Goal: Task Accomplishment & Management: Manage account settings

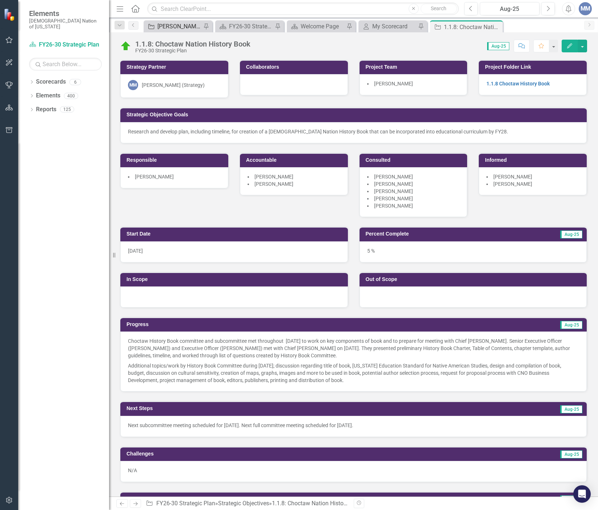
click at [170, 28] on div "[PERSON_NAME] SO's" at bounding box center [179, 26] width 44 height 9
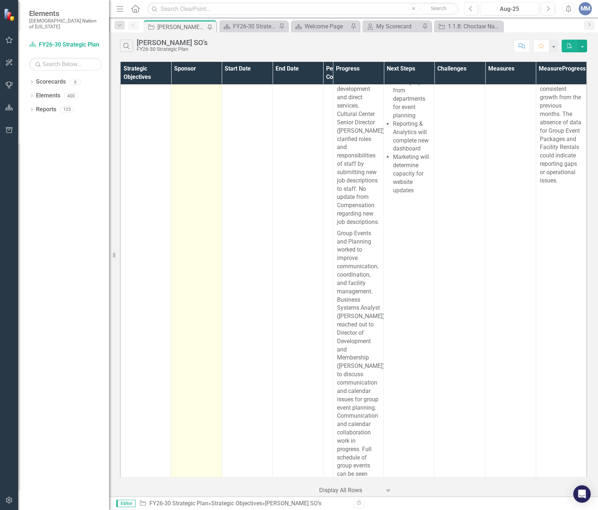
scroll to position [8139, 0]
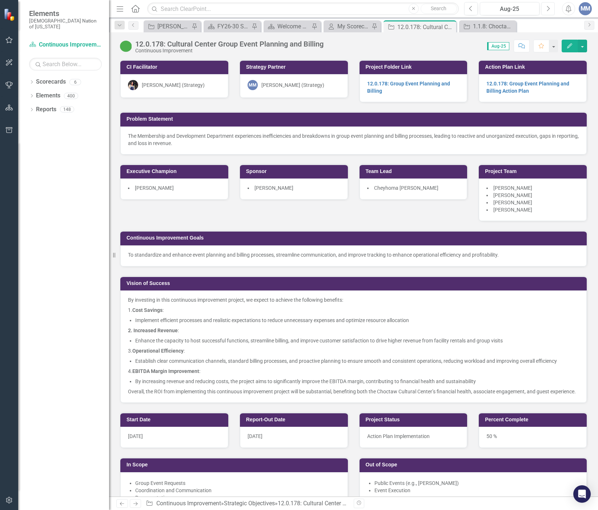
click at [546, 11] on icon "Next" at bounding box center [548, 8] width 4 height 7
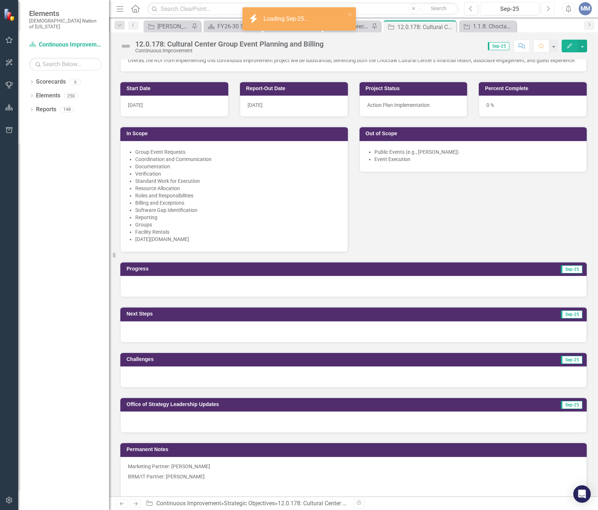
scroll to position [476, 0]
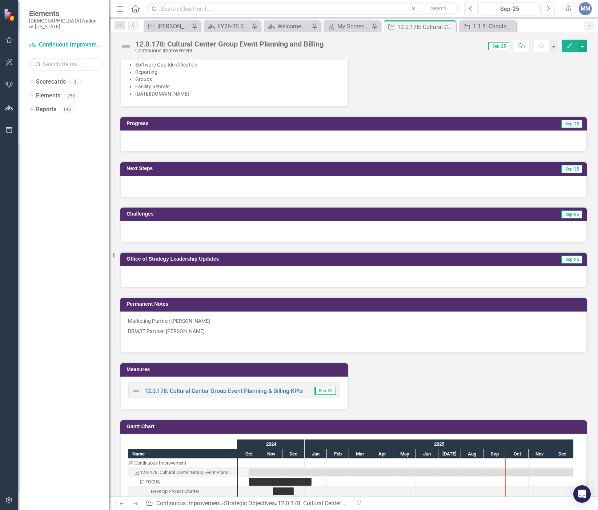
click at [159, 280] on div at bounding box center [353, 276] width 466 height 21
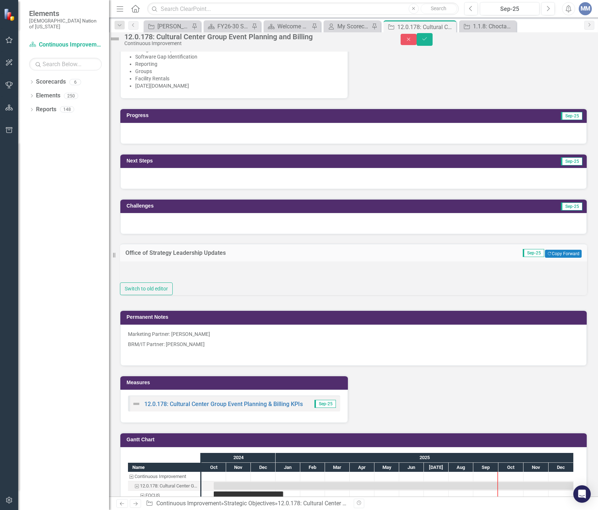
click at [198, 283] on div at bounding box center [353, 271] width 467 height 21
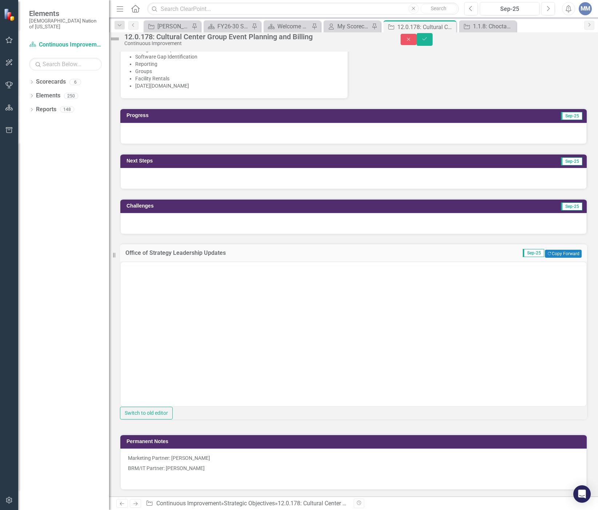
scroll to position [0, 0]
click at [183, 300] on body "Rich Text Area. Press ALT-0 for help." at bounding box center [353, 333] width 465 height 109
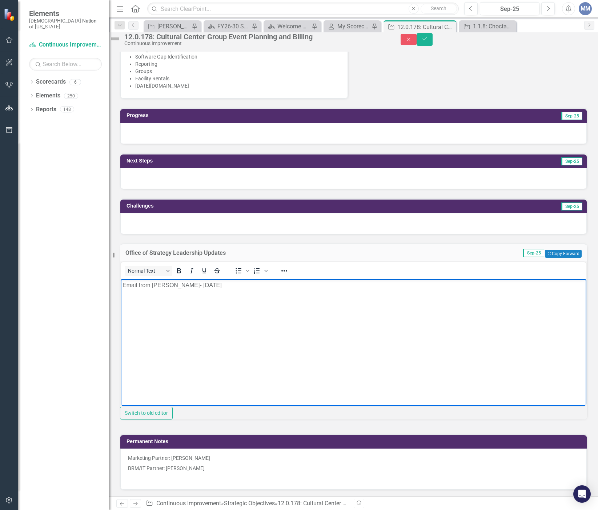
click at [166, 303] on body "Email from [PERSON_NAME]- [DATE]" at bounding box center [353, 333] width 465 height 109
drag, startPoint x: 131, startPoint y: 295, endPoint x: 221, endPoint y: 284, distance: 90.4
click at [221, 284] on p "Email from [PERSON_NAME]- [DATE]" at bounding box center [353, 284] width 462 height 9
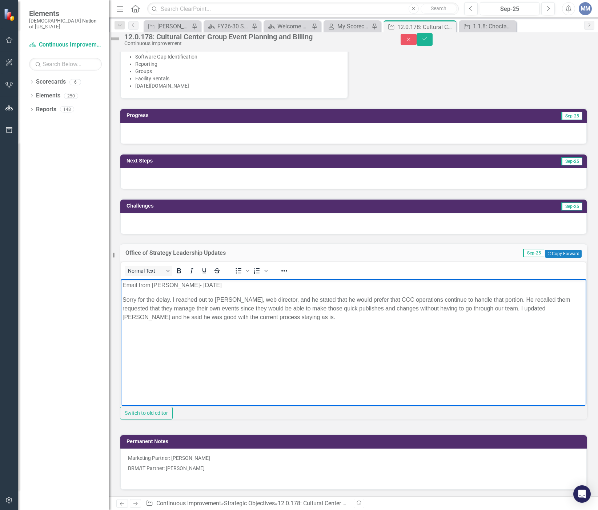
click at [169, 284] on p "Email from [PERSON_NAME]- [DATE]" at bounding box center [353, 284] width 462 height 9
click at [238, 341] on body "Email from [PERSON_NAME]- [DATE] Sorry for the delay. I reached out to [PERSON_…" at bounding box center [353, 333] width 465 height 109
click at [228, 283] on p "Email from [PERSON_NAME]- [DATE]" at bounding box center [353, 284] width 462 height 9
click at [428, 41] on icon "Save" at bounding box center [424, 38] width 7 height 5
